Goal: Transaction & Acquisition: Purchase product/service

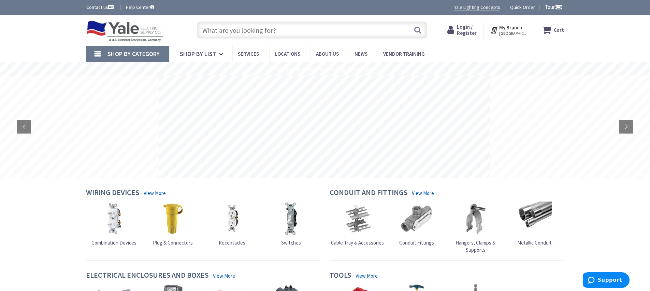
click at [359, 218] on img at bounding box center [357, 218] width 34 height 34
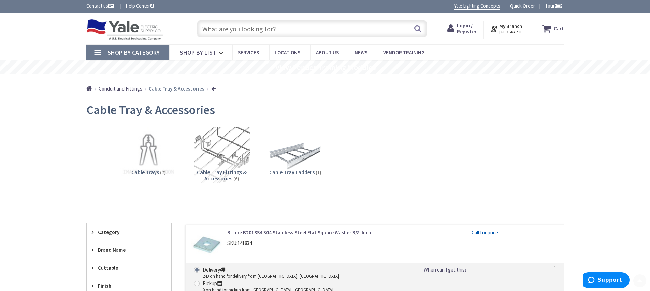
scroll to position [2, 0]
click at [274, 29] on input "text" at bounding box center [312, 28] width 230 height 17
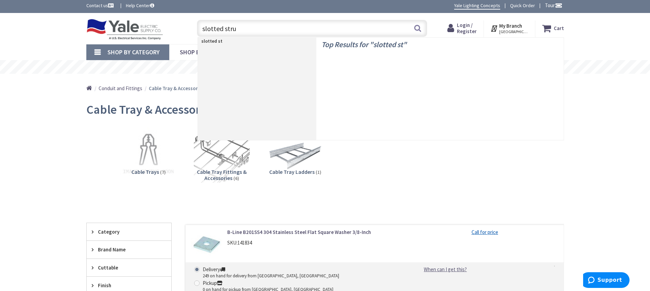
type input "slotted strut"
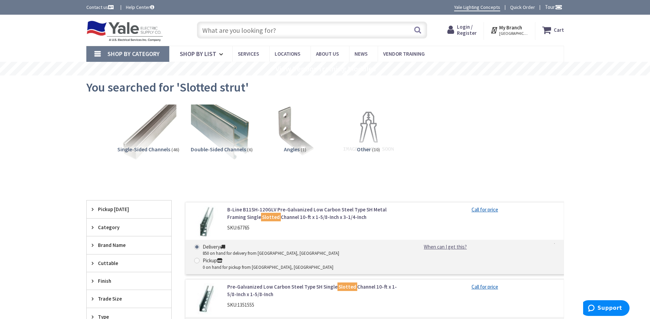
click at [208, 126] on img at bounding box center [222, 132] width 62 height 62
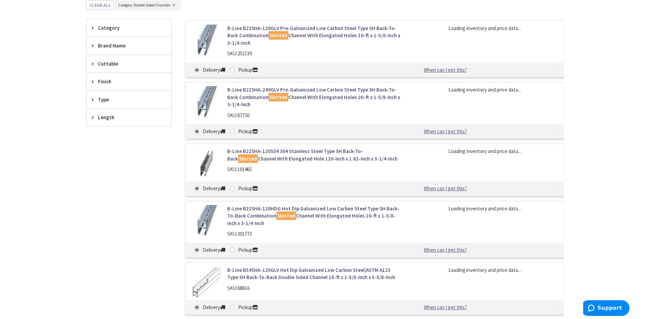
scroll to position [188, 0]
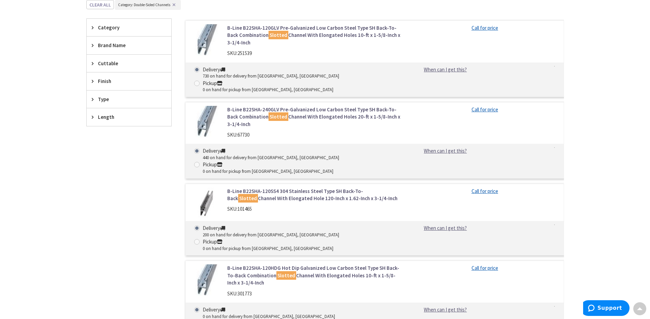
click at [351, 106] on link "B-Line B22SHA-240GLV Pre-Galvanized Low Carbon Steel Type SH Back-To-Back Combi…" at bounding box center [314, 117] width 174 height 22
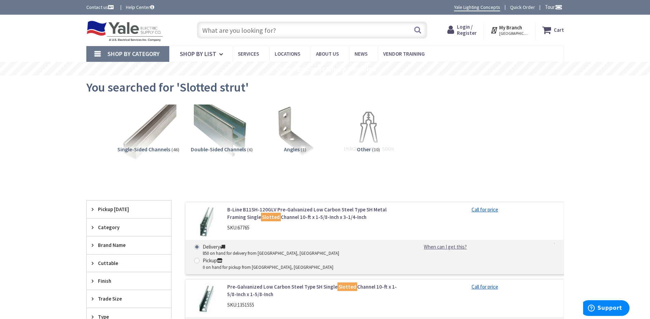
click at [232, 149] on span "Double-Sided Channels" at bounding box center [218, 149] width 55 height 7
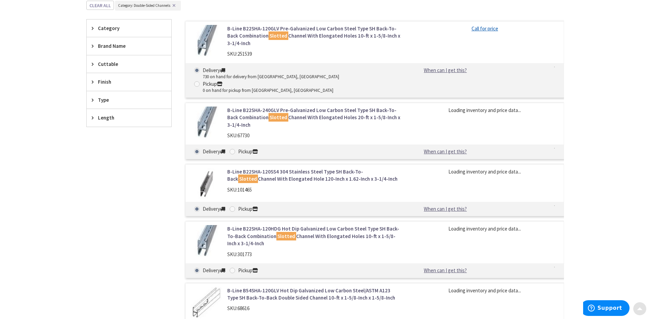
scroll to position [188, 0]
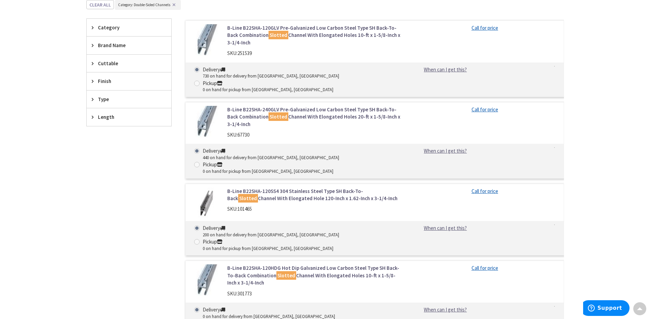
click at [308, 106] on link "B-Line B22SHA-240GLV Pre-Galvanized Low Carbon Steel Type SH Back-To-Back Combi…" at bounding box center [314, 117] width 174 height 22
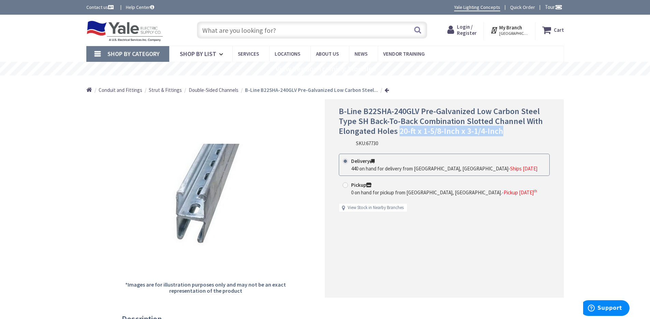
drag, startPoint x: 527, startPoint y: 134, endPoint x: 397, endPoint y: 132, distance: 130.3
click at [397, 132] on h1 "B-Line B22SHA-240GLV Pre-Galvanized Low Carbon Steel Type SH Back-To-Back Combi…" at bounding box center [444, 120] width 211 height 29
copy span "20-ft x 1-5/8-Inch x 3-1/4-Inch"
click at [539, 143] on div "B-Line B22SHA-240GLV Pre-Galvanized Low Carbon Steel Type SH Back-To-Back Combi…" at bounding box center [444, 126] width 211 height 40
click at [401, 144] on span "67730" at bounding box center [399, 143] width 12 height 6
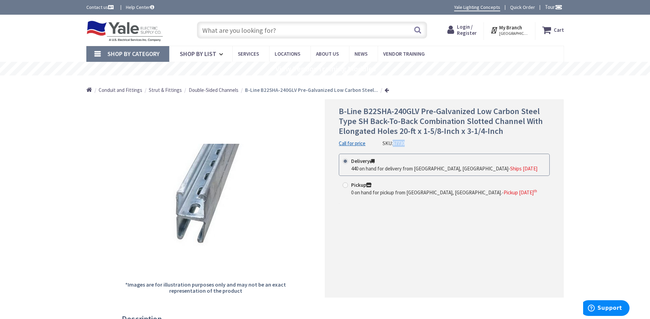
click at [401, 144] on span "67730" at bounding box center [399, 143] width 12 height 6
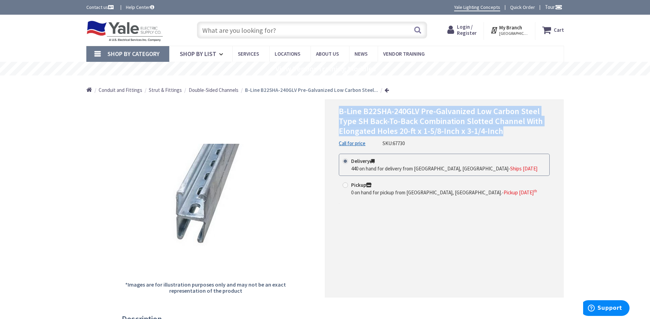
drag, startPoint x: 509, startPoint y: 132, endPoint x: 337, endPoint y: 111, distance: 173.3
click at [337, 111] on div "B-Line B22SHA-240GLV Pre-Galvanized Low Carbon Steel Type SH Back-To-Back Combi…" at bounding box center [444, 198] width 239 height 198
copy span "B-Line B22SHA-240GLV Pre-Galvanized Low Carbon Steel Type SH Back-To-Back Combi…"
